Goal: Task Accomplishment & Management: Complete application form

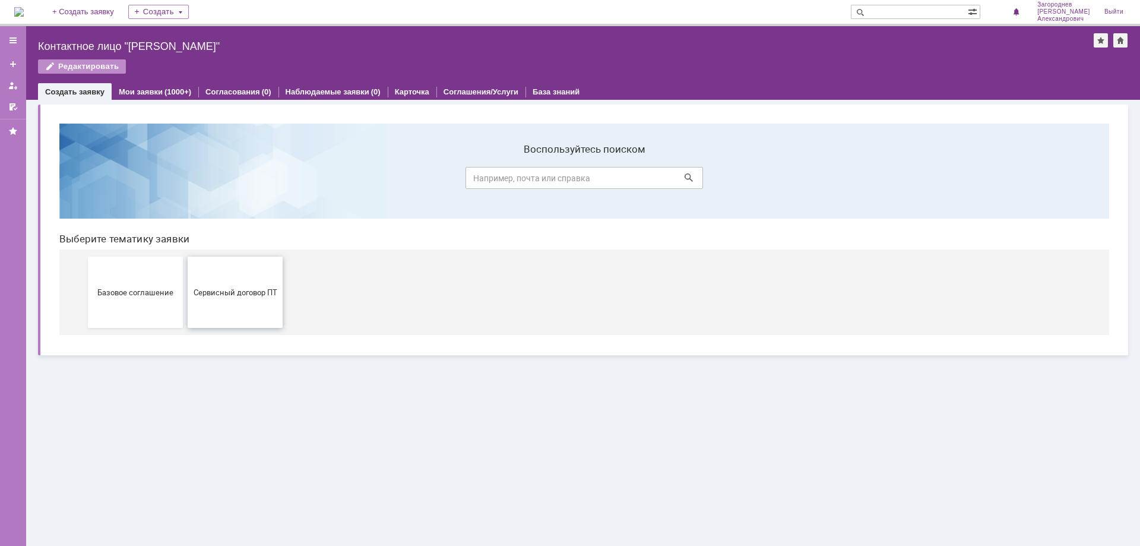
click at [228, 300] on button "Сервисный договор ПТ" at bounding box center [235, 292] width 95 height 71
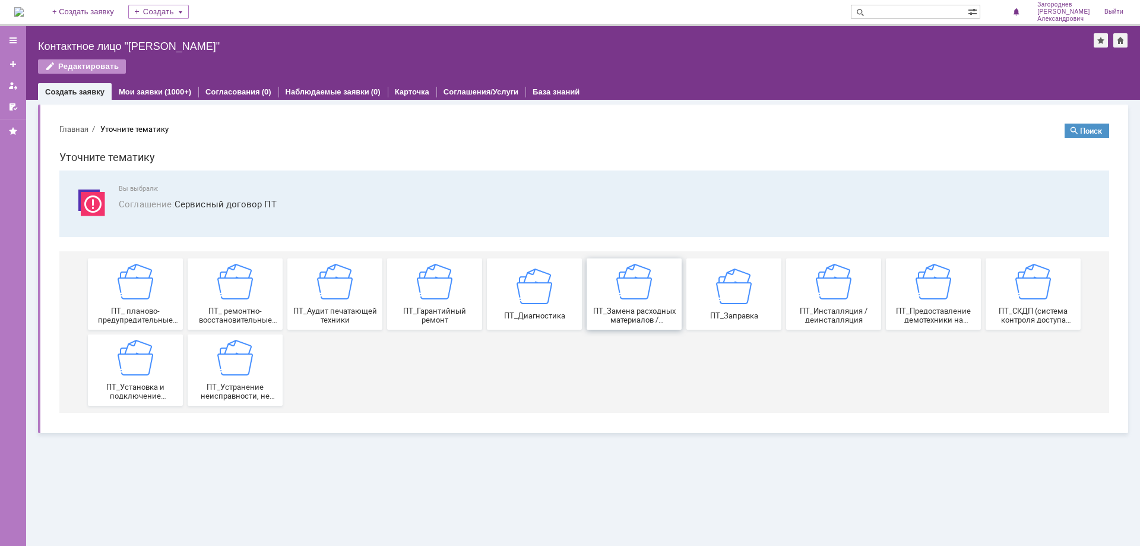
click at [662, 310] on span "ПТ_Замена расходных материалов / ресурсных деталей" at bounding box center [634, 315] width 88 height 18
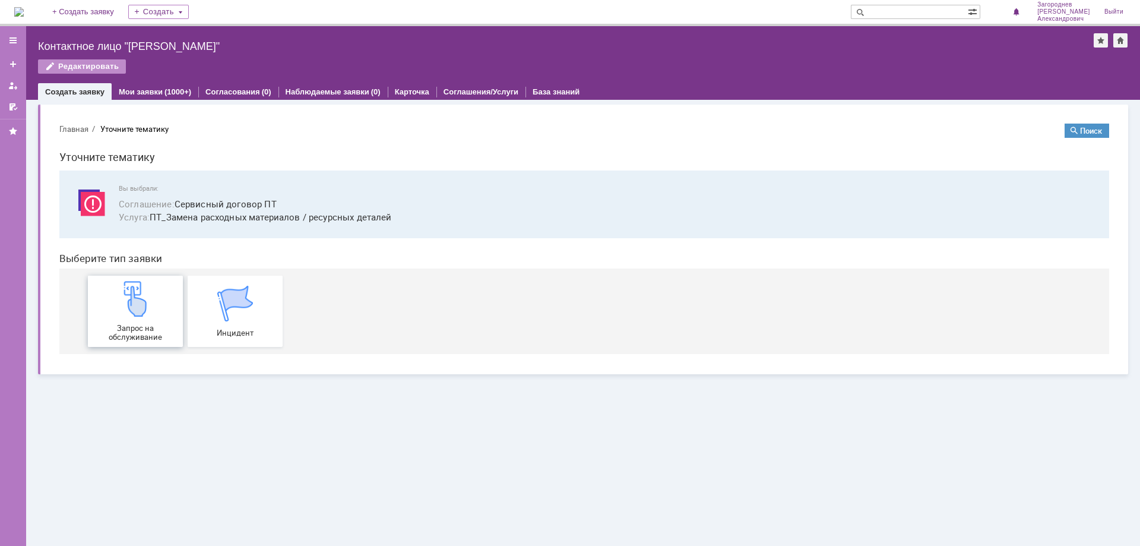
click at [157, 317] on div "Запрос на обслуживание" at bounding box center [135, 311] width 88 height 61
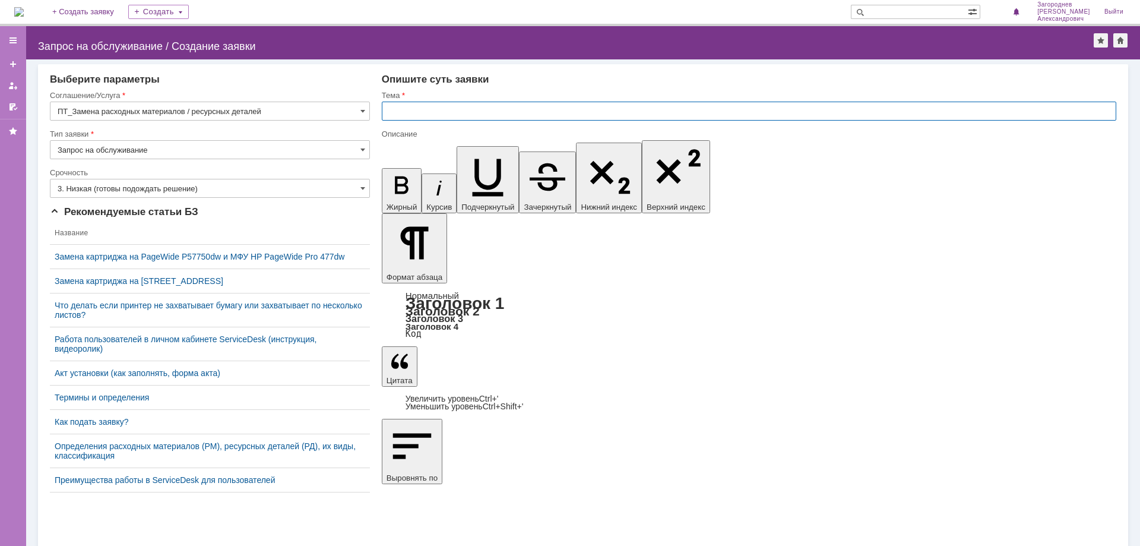
click at [436, 108] on input "text" at bounding box center [749, 111] width 735 height 19
type input "замена картриджа"
